Goal: Communication & Community: Share content

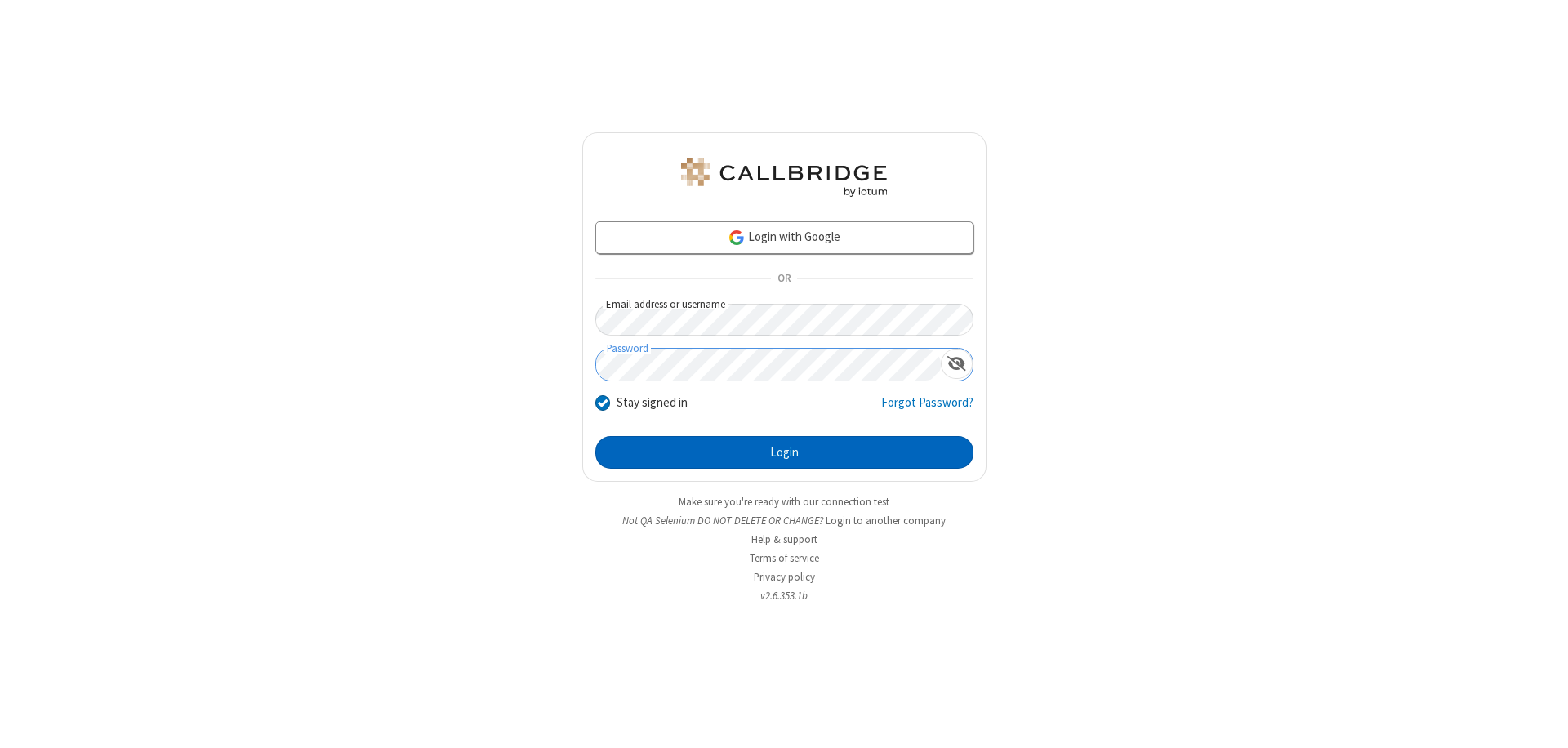
click at [784, 452] on button "Login" at bounding box center [784, 452] width 378 height 33
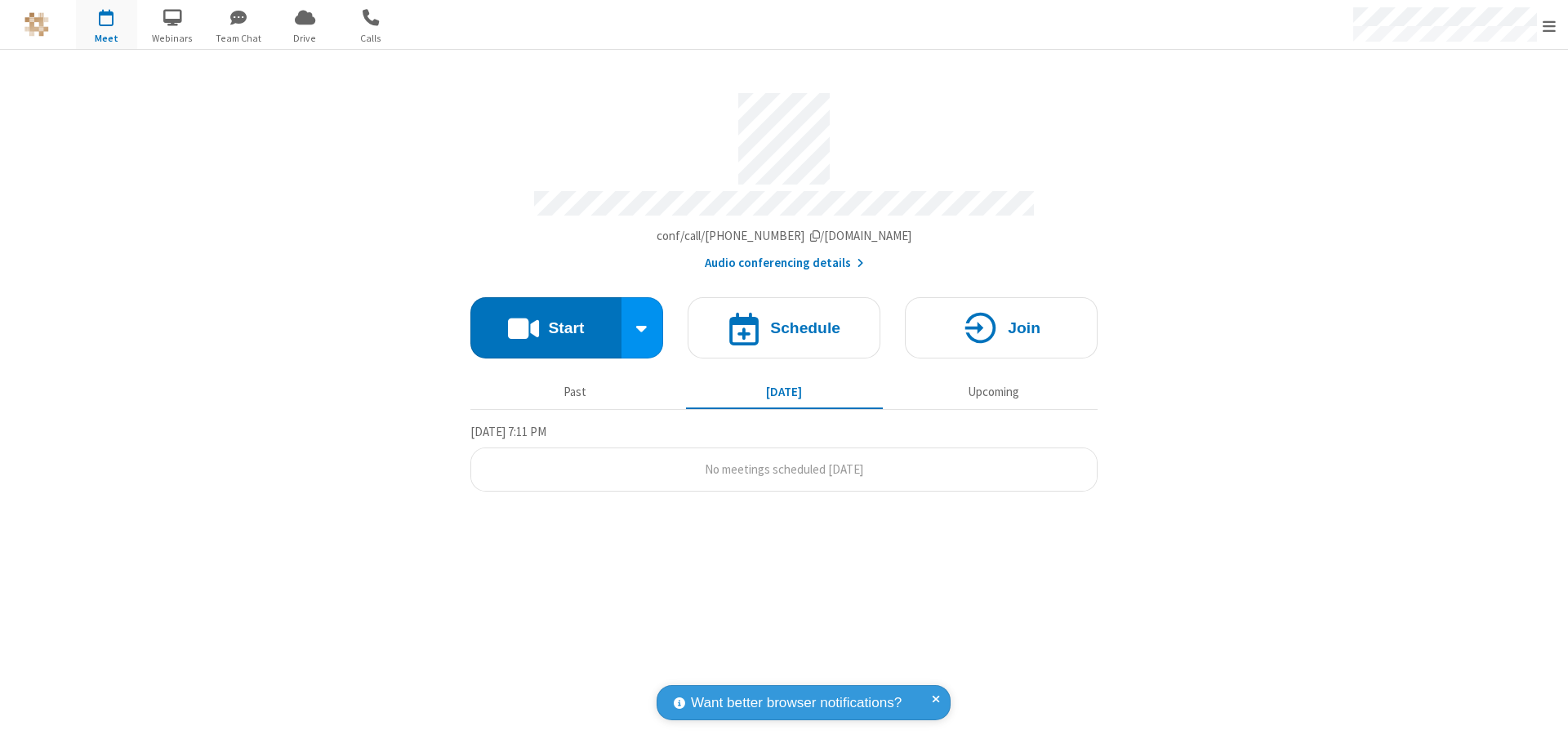
click at [545, 320] on button "Start" at bounding box center [545, 328] width 151 height 61
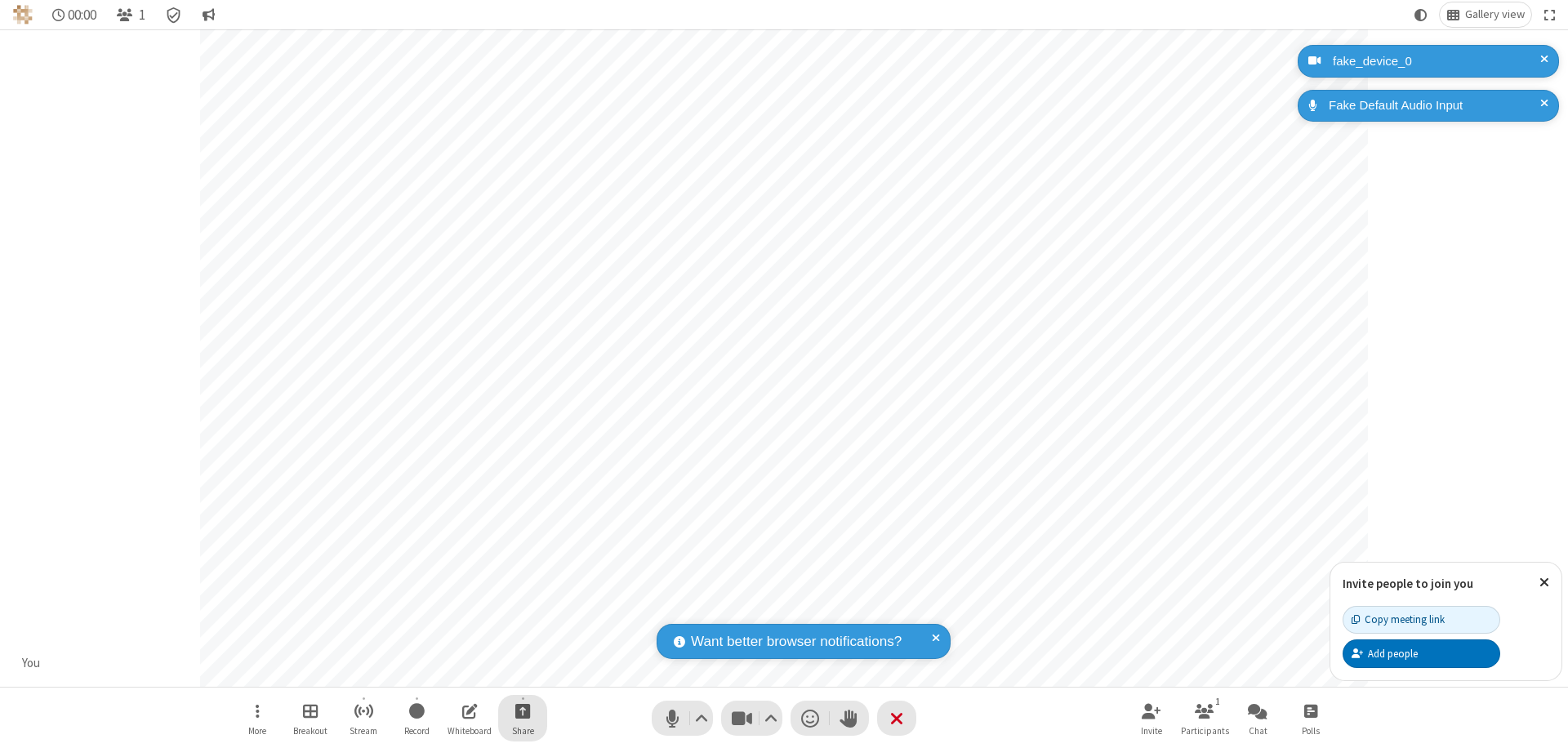
click at [523, 710] on span "Start sharing" at bounding box center [523, 711] width 16 height 21
click at [522, 611] on span "Share additional camera" at bounding box center [532, 614] width 121 height 14
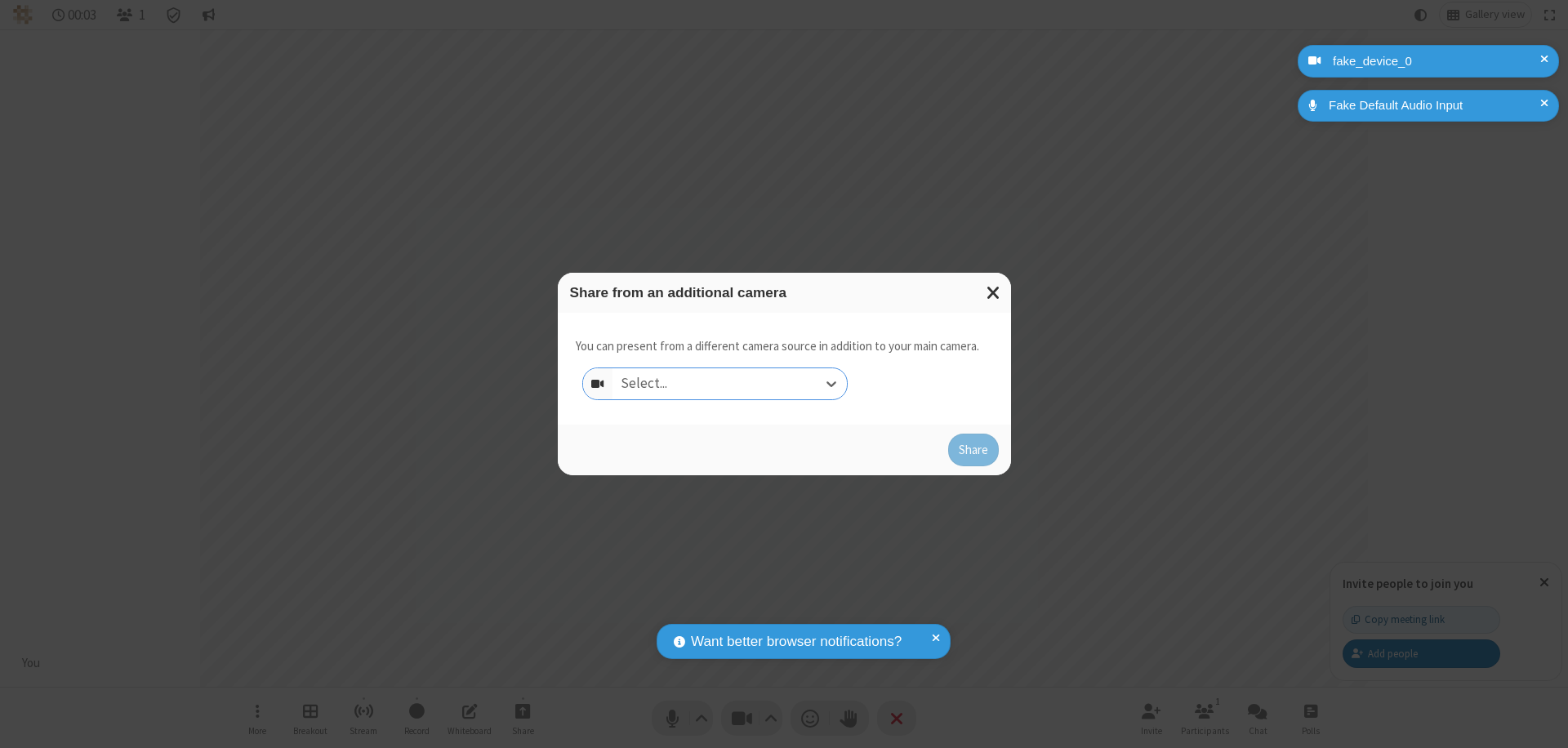
click at [729, 384] on div "Select..." at bounding box center [730, 384] width 235 height 31
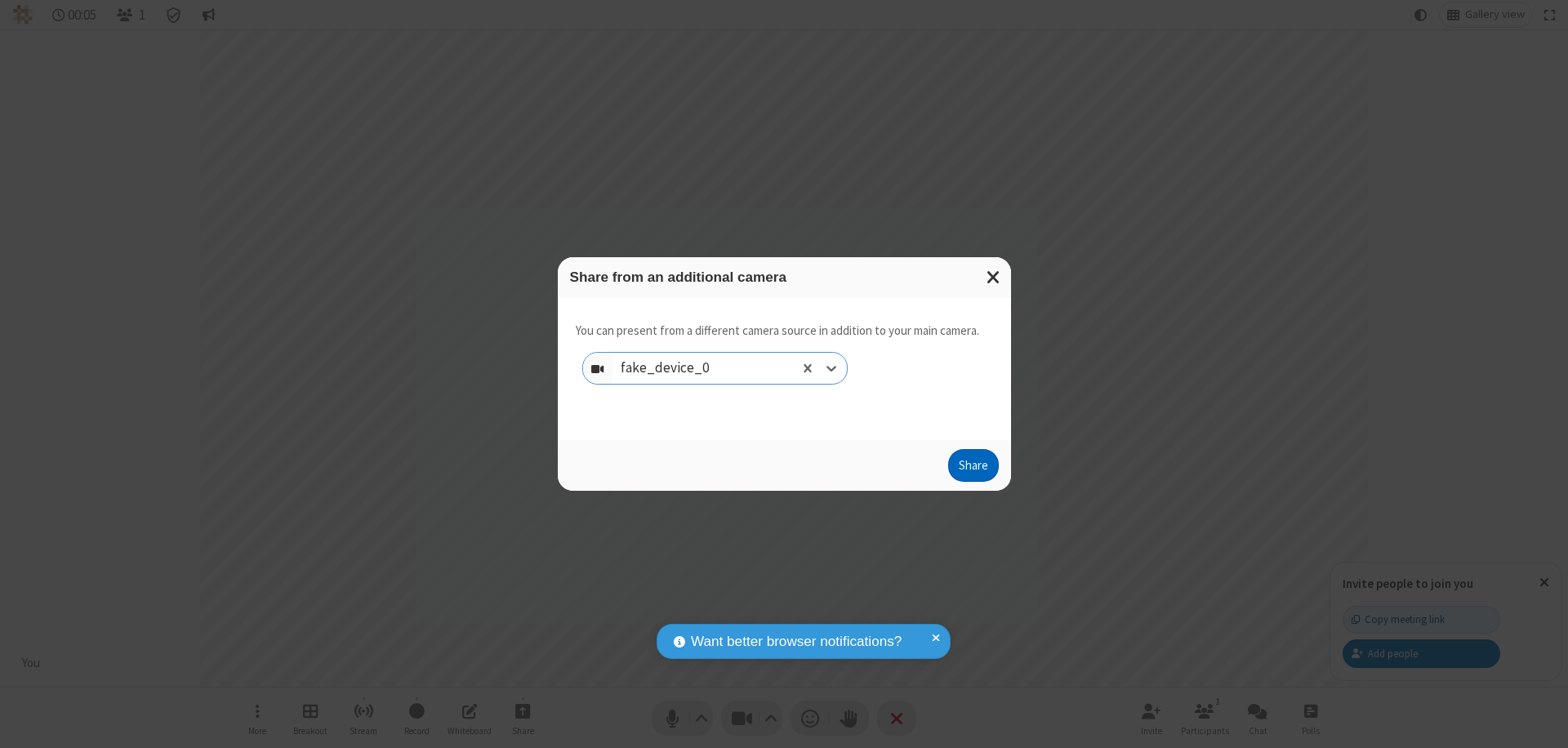
click at [973, 468] on button "Share" at bounding box center [973, 466] width 51 height 33
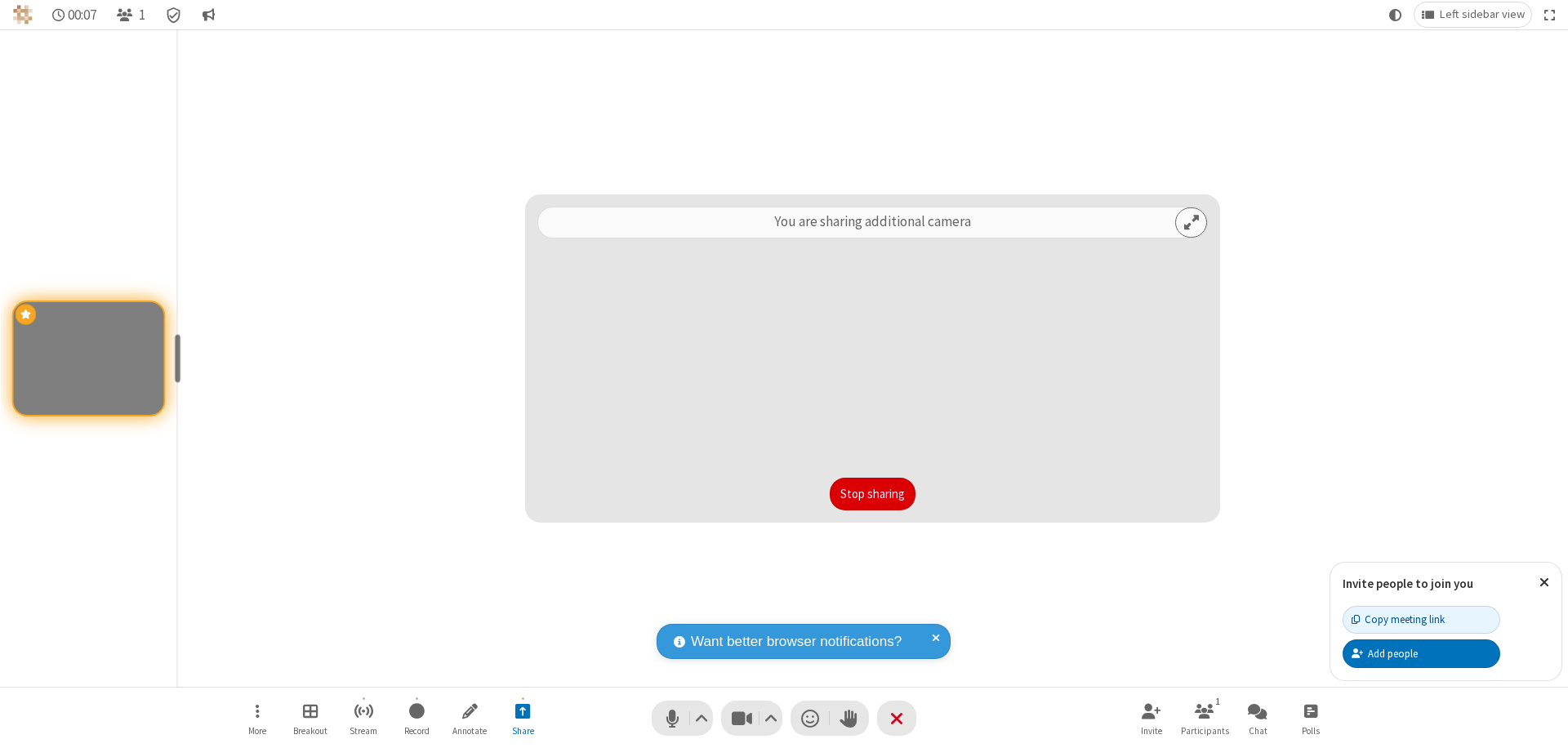
click at [872, 494] on button "Stop sharing" at bounding box center [872, 494] width 85 height 33
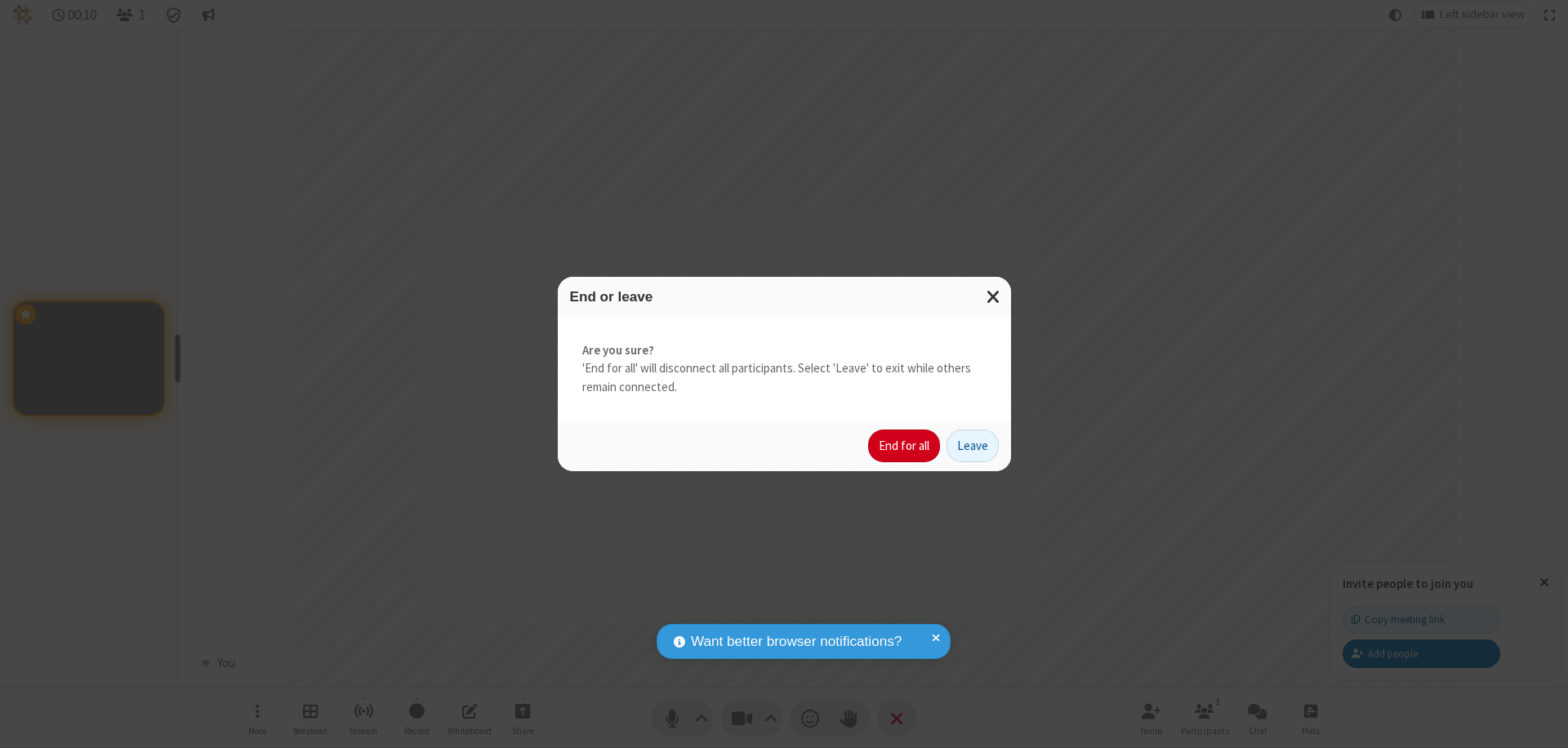
click at [905, 446] on button "End for all" at bounding box center [904, 446] width 72 height 33
